Goal: Check status: Check status

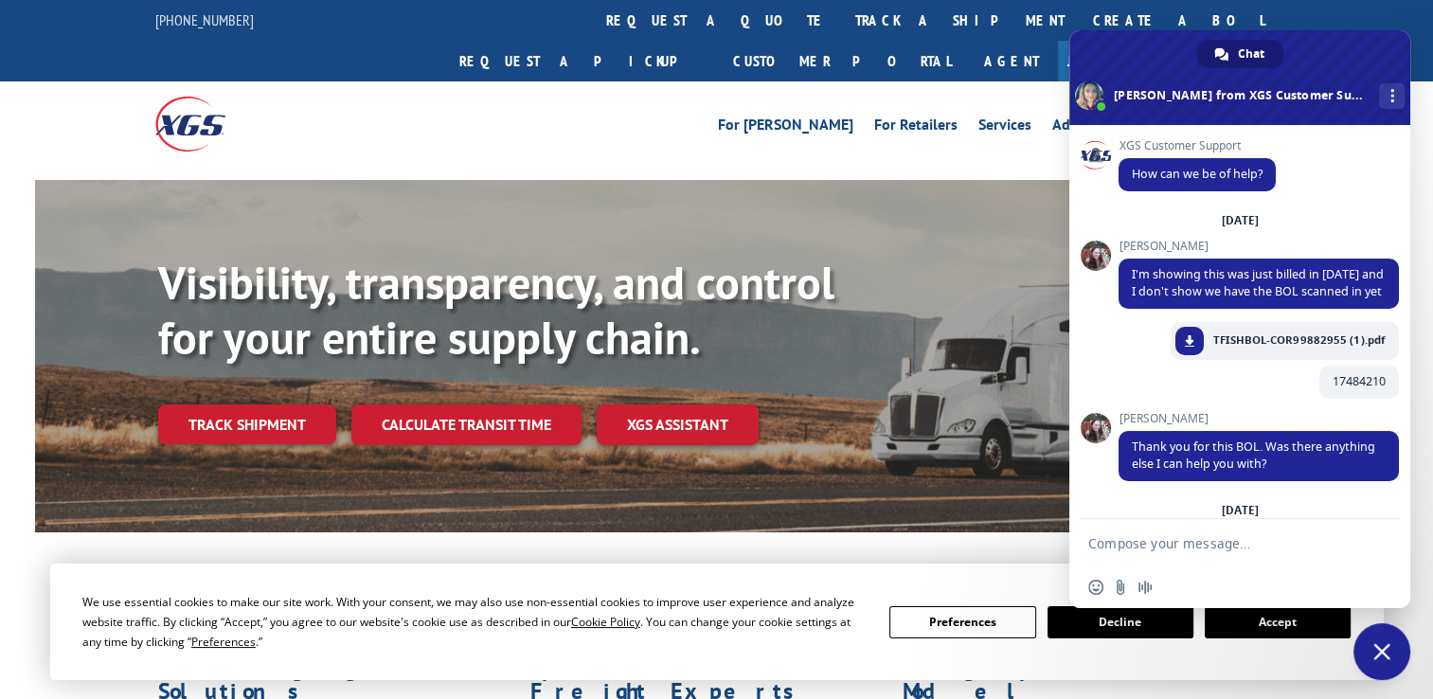
scroll to position [8456, 0]
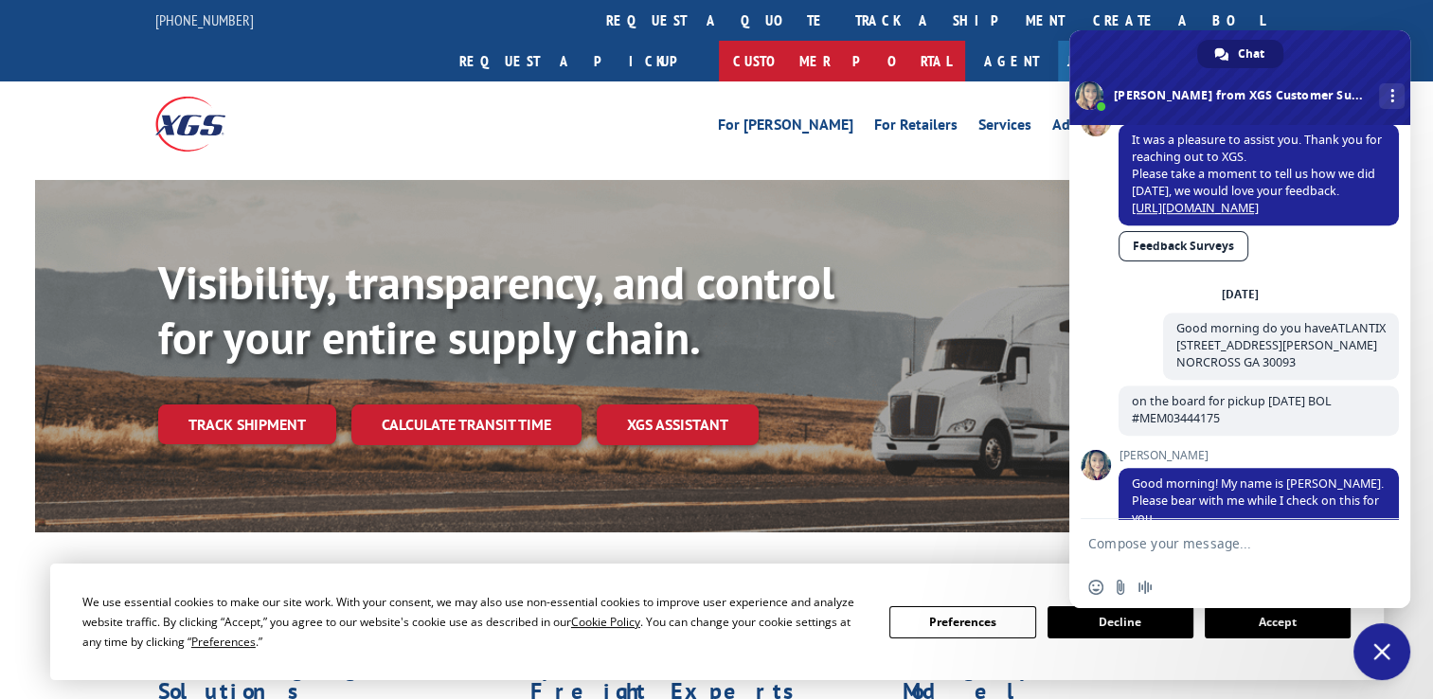
click at [965, 41] on link "Customer Portal" at bounding box center [842, 61] width 246 height 41
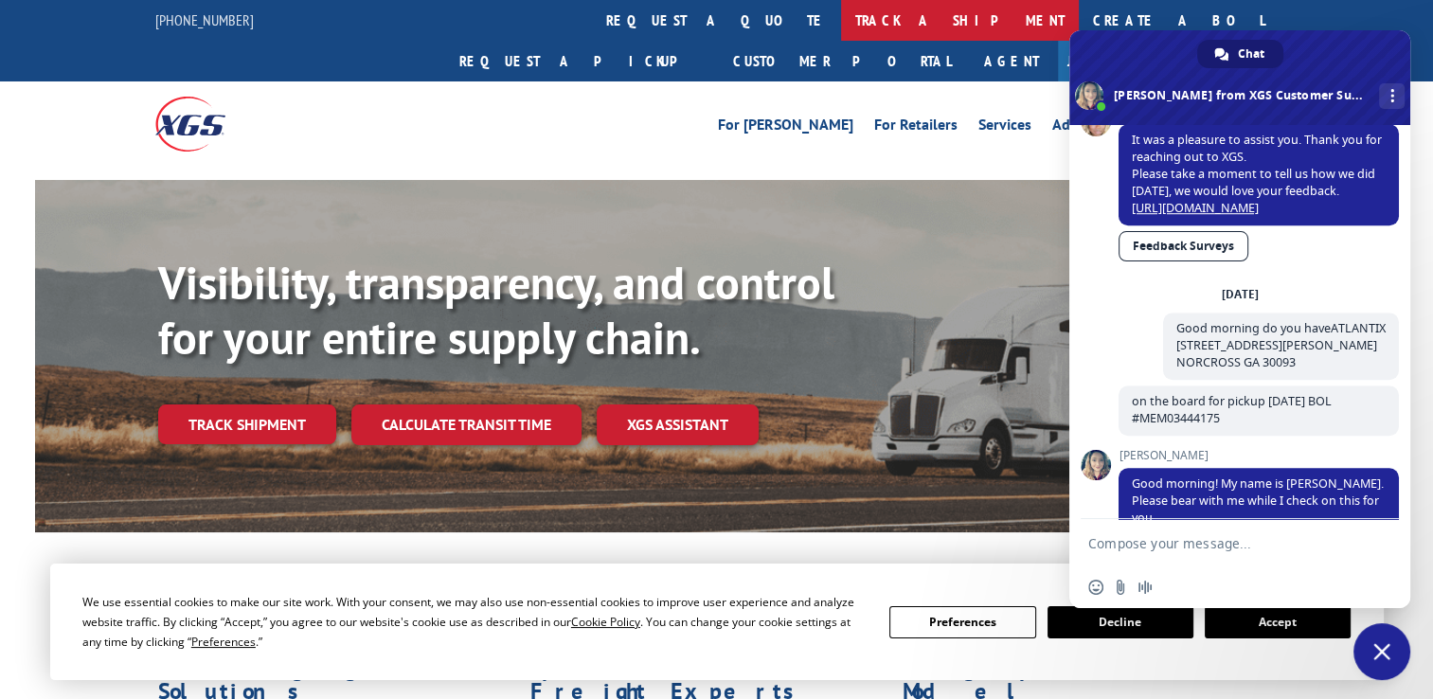
click at [841, 17] on link "track a shipment" at bounding box center [960, 20] width 238 height 41
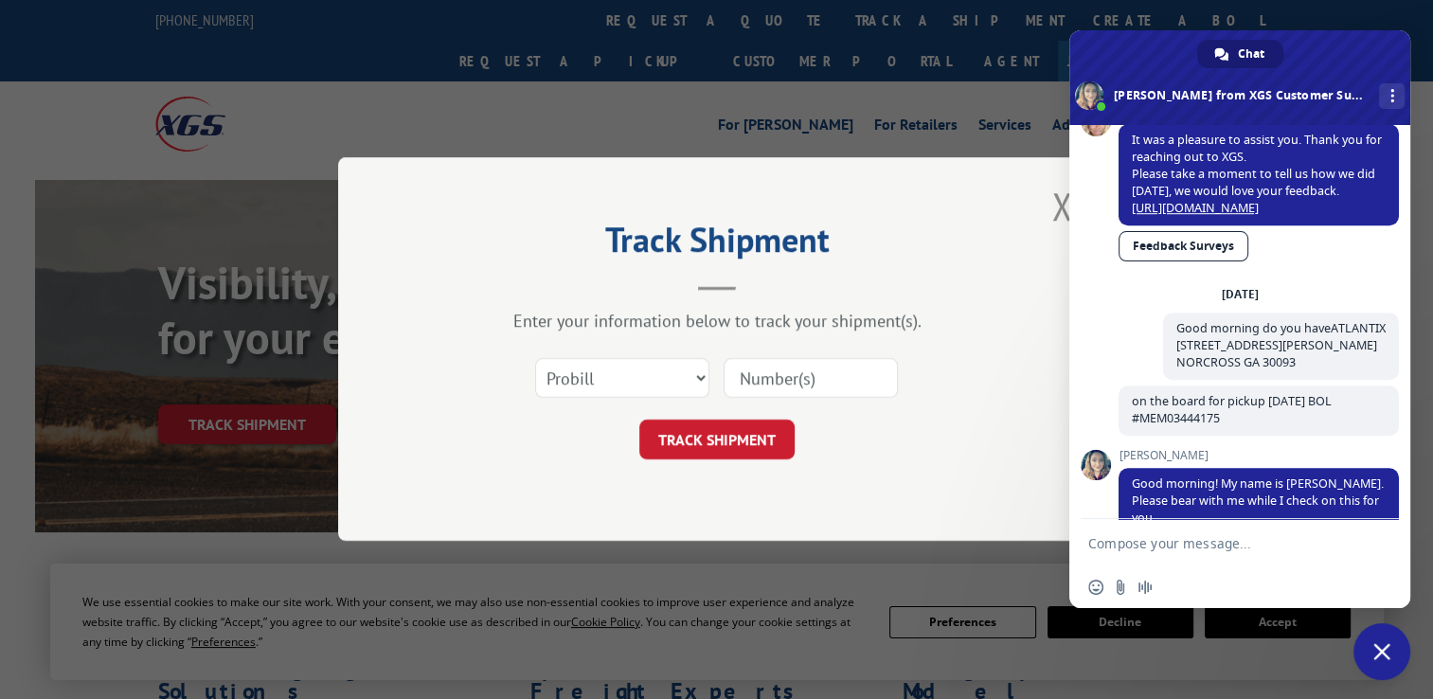
drag, startPoint x: 787, startPoint y: 368, endPoint x: 804, endPoint y: 388, distance: 26.2
click at [787, 368] on input at bounding box center [810, 379] width 174 height 40
paste input "17235432"
type input "17235432"
click at [706, 447] on button "TRACK SHIPMENT" at bounding box center [716, 440] width 155 height 40
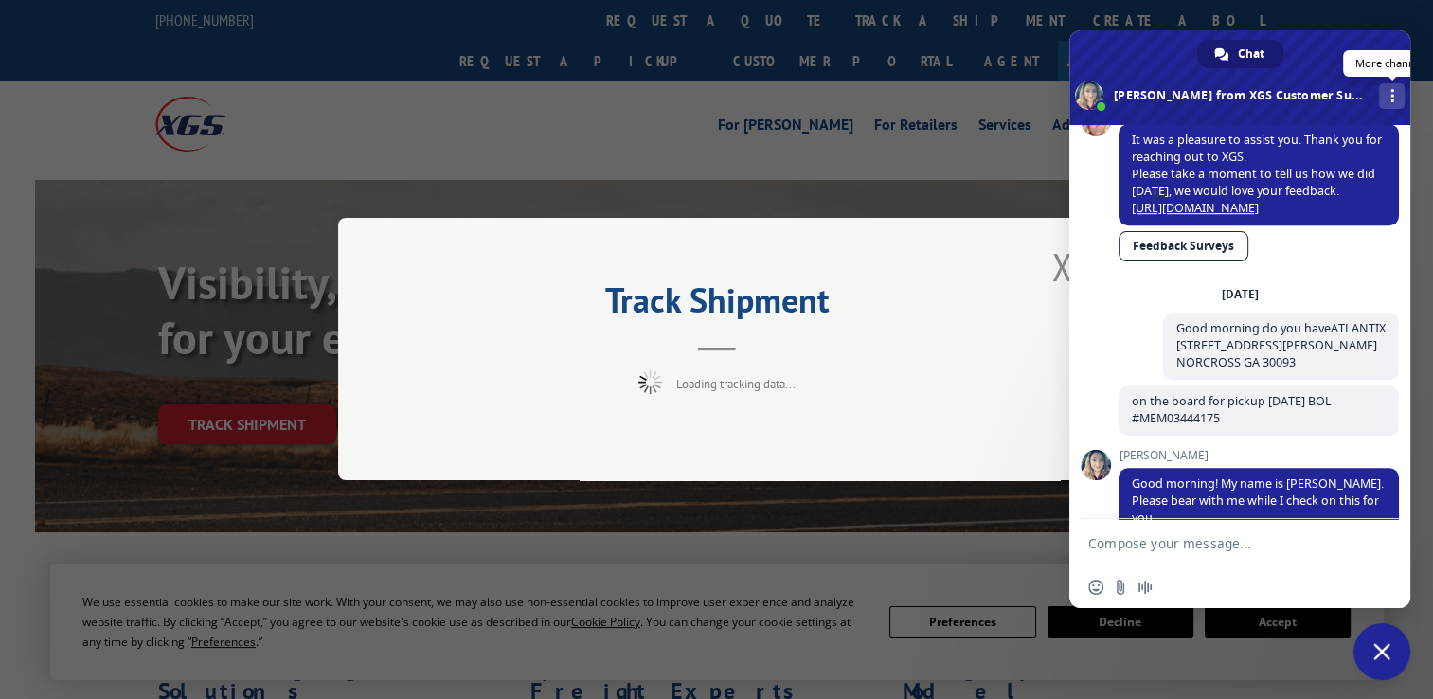
click at [1379, 89] on div "More channels" at bounding box center [1392, 96] width 26 height 26
click at [1024, 81] on div "Track Shipment Loading tracking data..." at bounding box center [716, 349] width 1433 height 699
click at [1378, 657] on span "Close chat" at bounding box center [1381, 651] width 17 height 17
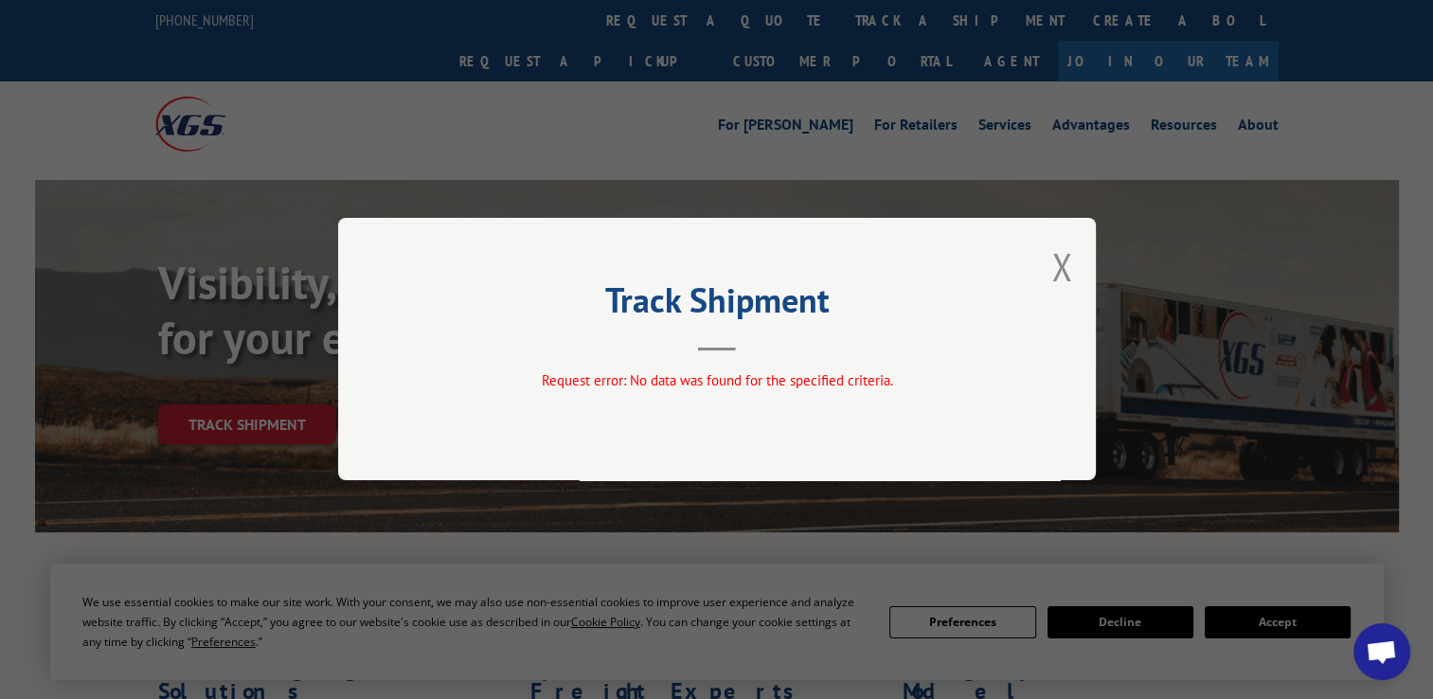
click at [1077, 254] on div "Track Shipment Request error: No data was found for the specified criteria." at bounding box center [717, 349] width 758 height 262
drag, startPoint x: 1068, startPoint y: 265, endPoint x: 1073, endPoint y: 309, distance: 43.8
click at [1065, 263] on button "Close modal" at bounding box center [1061, 266] width 21 height 50
